Goal: Task Accomplishment & Management: Use online tool/utility

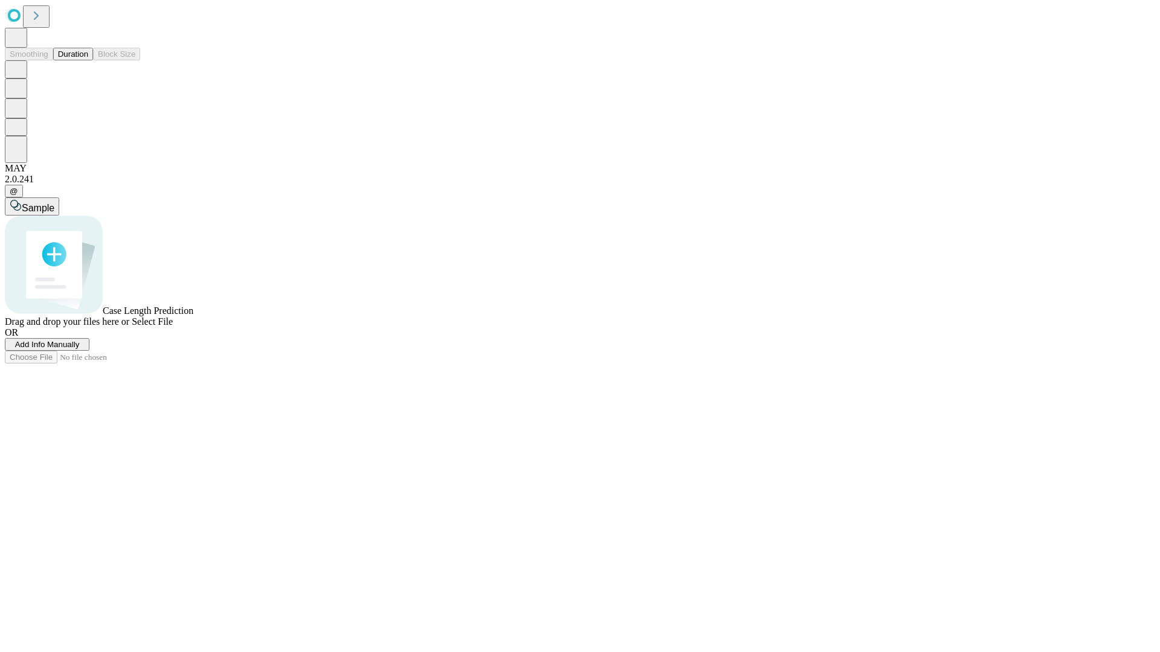
click at [80, 349] on span "Add Info Manually" at bounding box center [47, 344] width 65 height 9
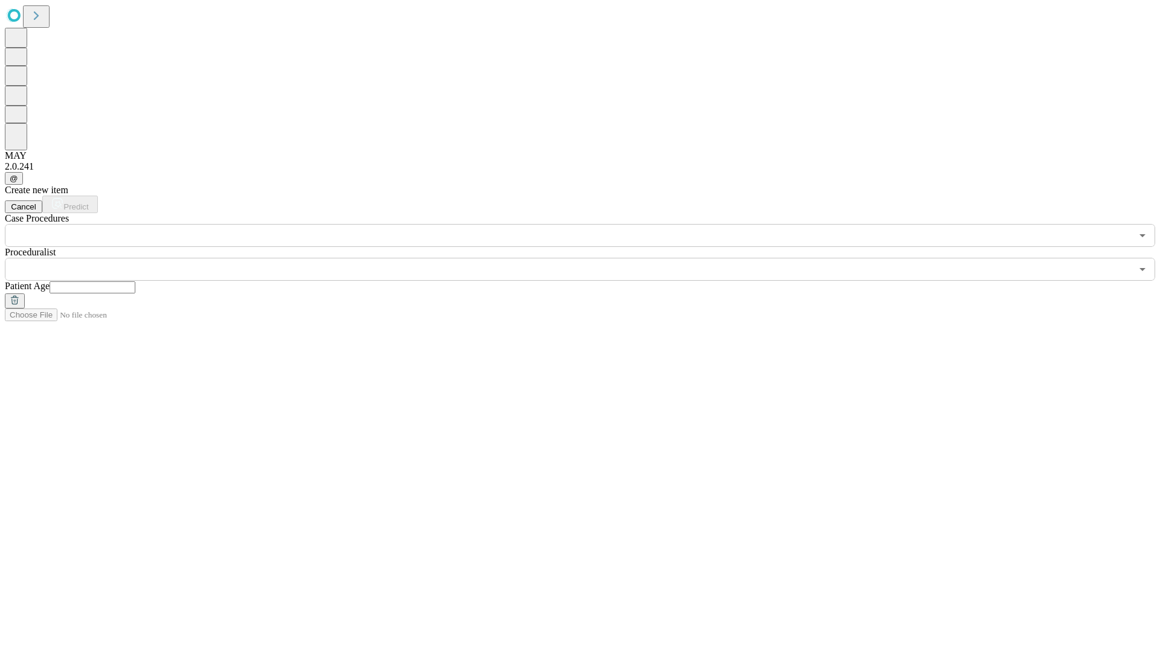
click at [135, 281] on input "text" at bounding box center [93, 287] width 86 height 12
type input "**"
click at [588, 258] on input "text" at bounding box center [568, 269] width 1127 height 23
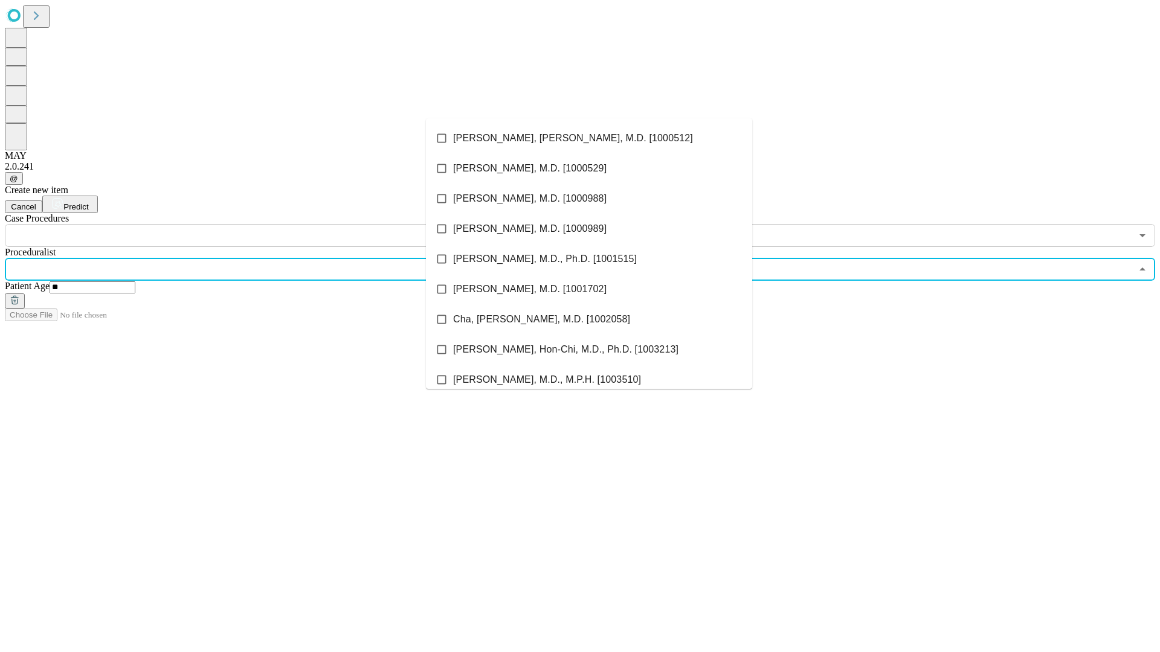
click at [589, 138] on li "[PERSON_NAME], [PERSON_NAME], M.D. [1000512]" at bounding box center [589, 138] width 326 height 30
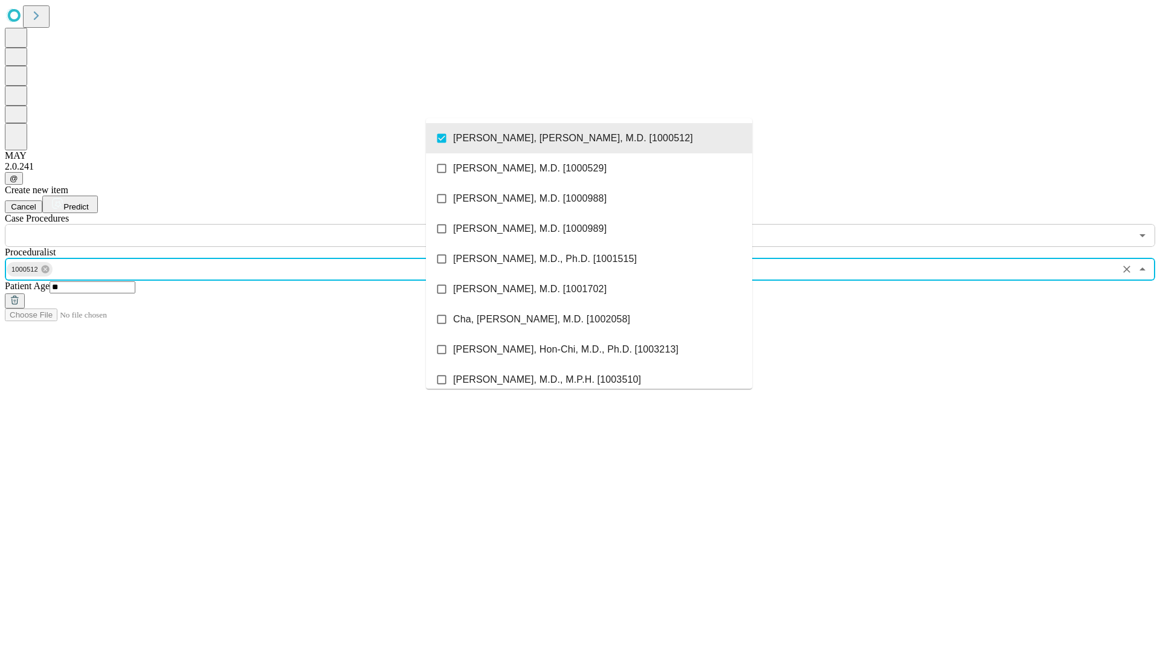
click at [254, 224] on input "text" at bounding box center [568, 235] width 1127 height 23
